Goal: Find specific page/section: Find specific page/section

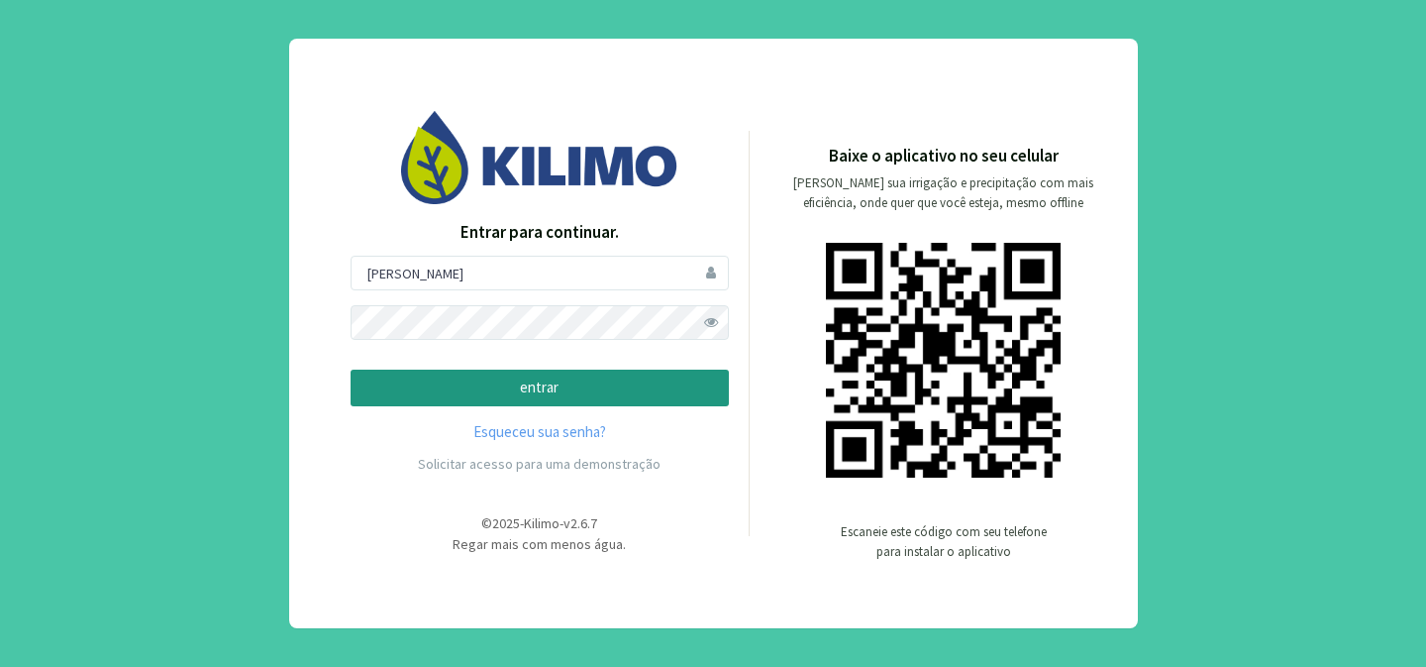
click at [467, 399] on button "entrar" at bounding box center [540, 387] width 378 height 37
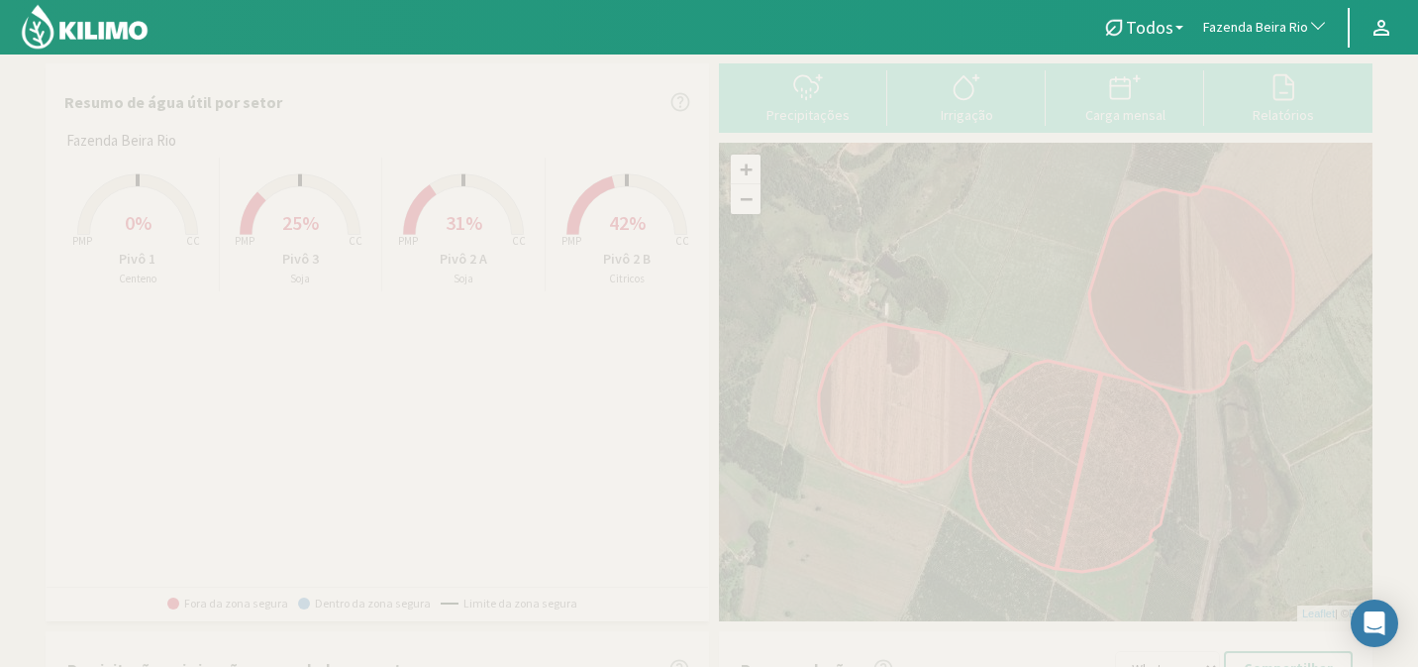
click at [1257, 7] on button "Fazenda Beira Rio" at bounding box center [1266, 28] width 145 height 44
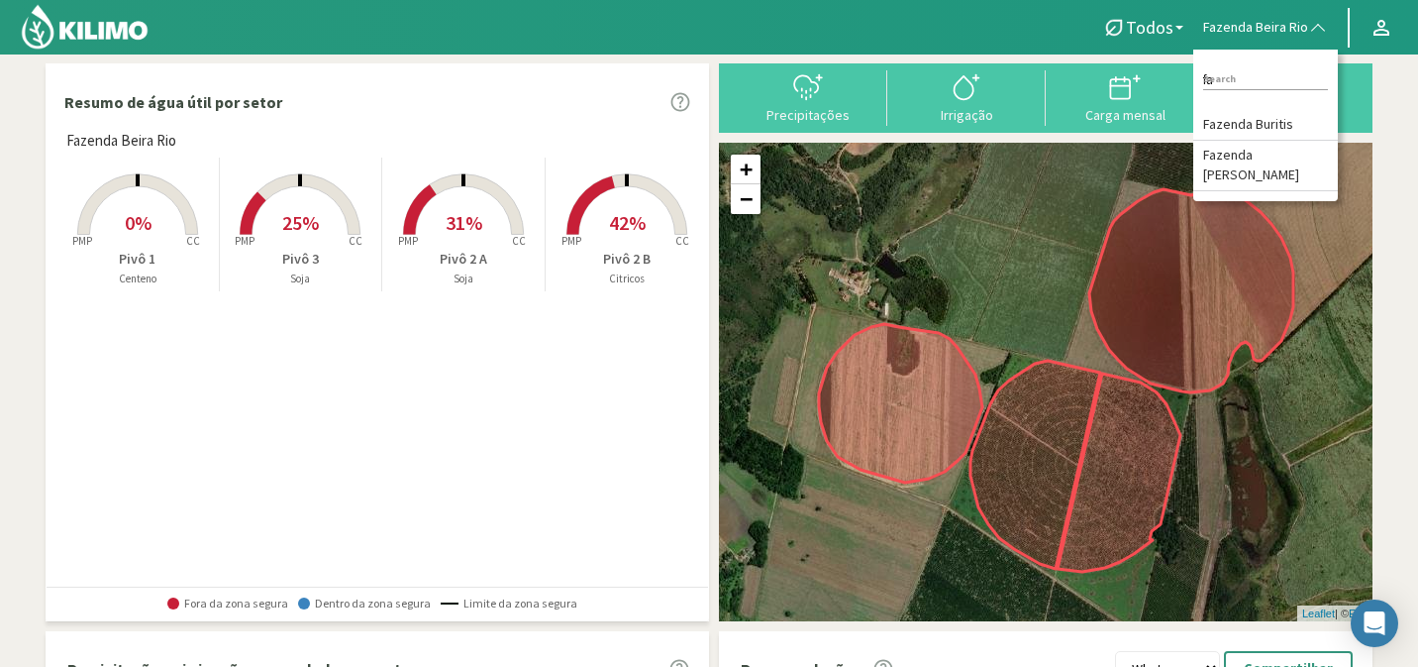
type input "f"
type input "b"
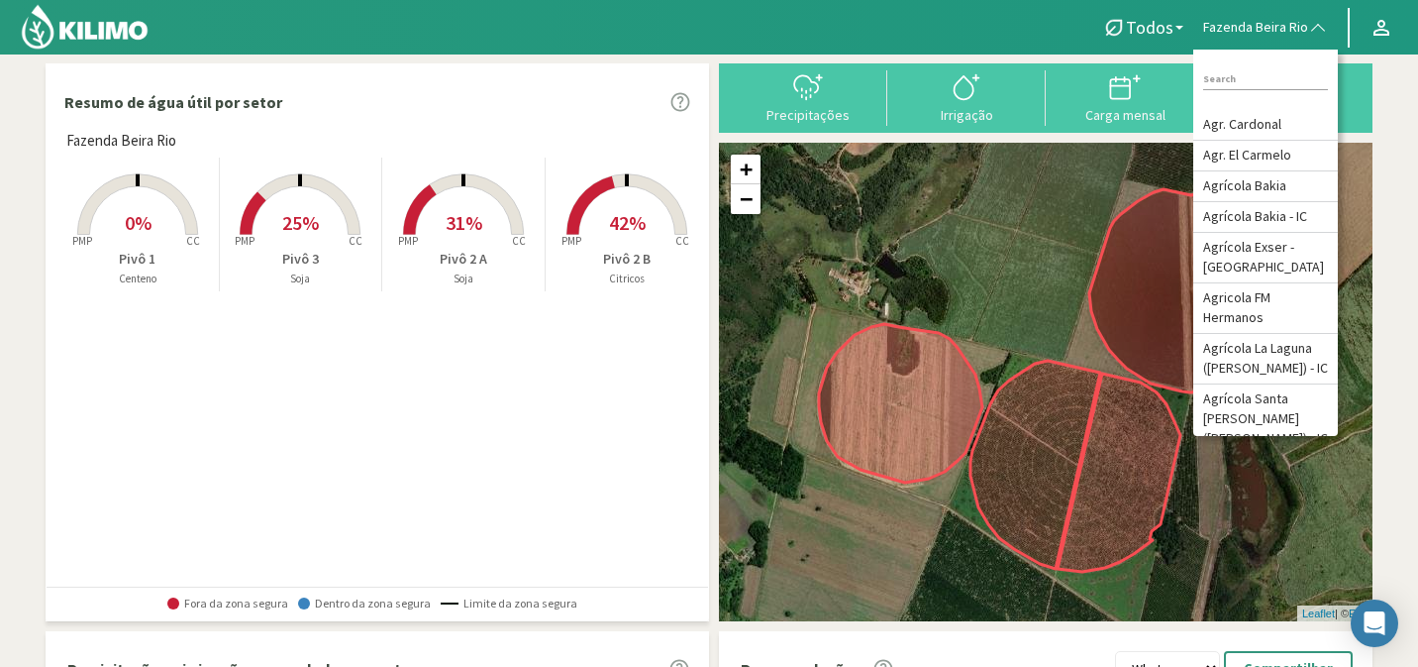
click at [676, 38] on div at bounding box center [539, 27] width 1078 height 54
